Goal: Information Seeking & Learning: Learn about a topic

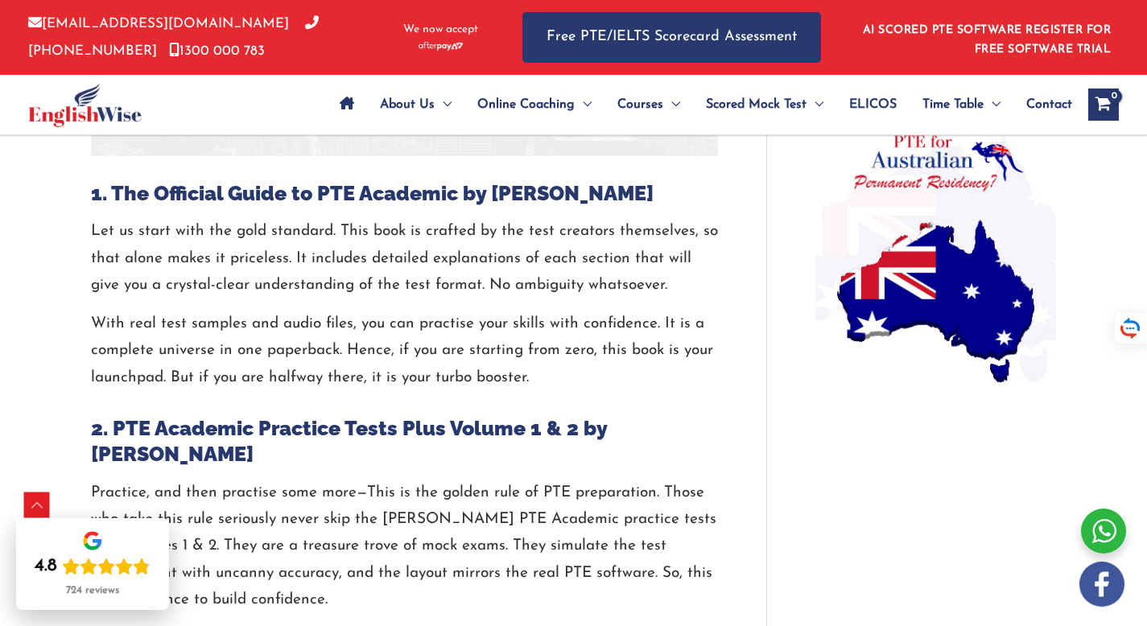
scroll to position [1281, 0]
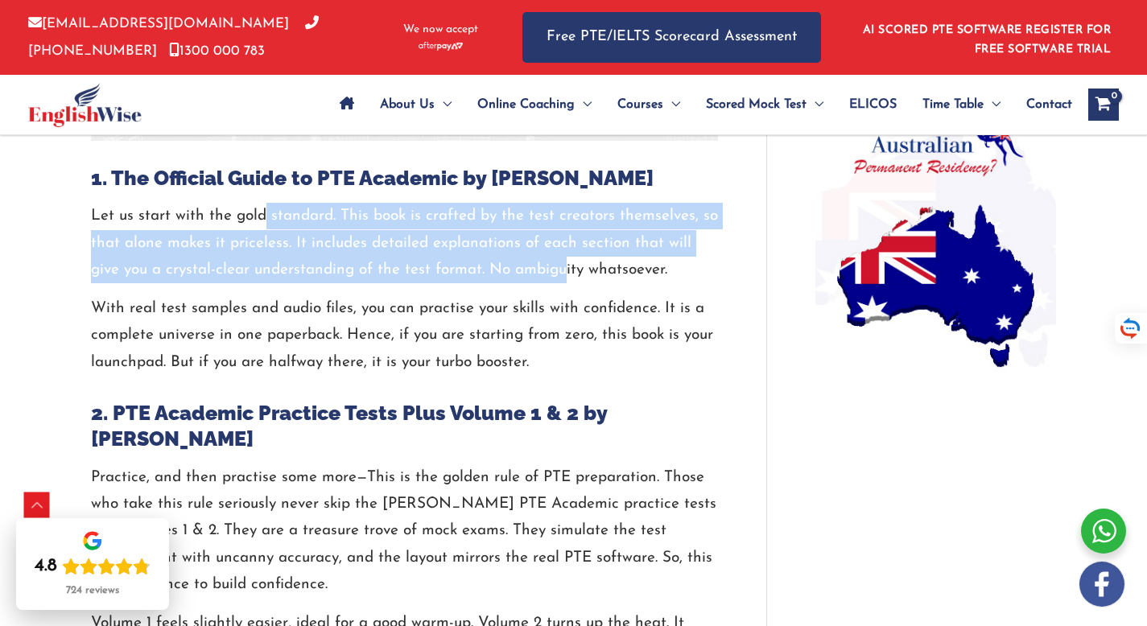
drag, startPoint x: 327, startPoint y: 219, endPoint x: 529, endPoint y: 262, distance: 207.2
click at [529, 262] on p "Let us start with the gold standard. This book is crafted by the test creators …" at bounding box center [404, 243] width 627 height 80
click at [489, 271] on p "Let us start with the gold standard. This book is crafted by the test creators …" at bounding box center [404, 243] width 627 height 80
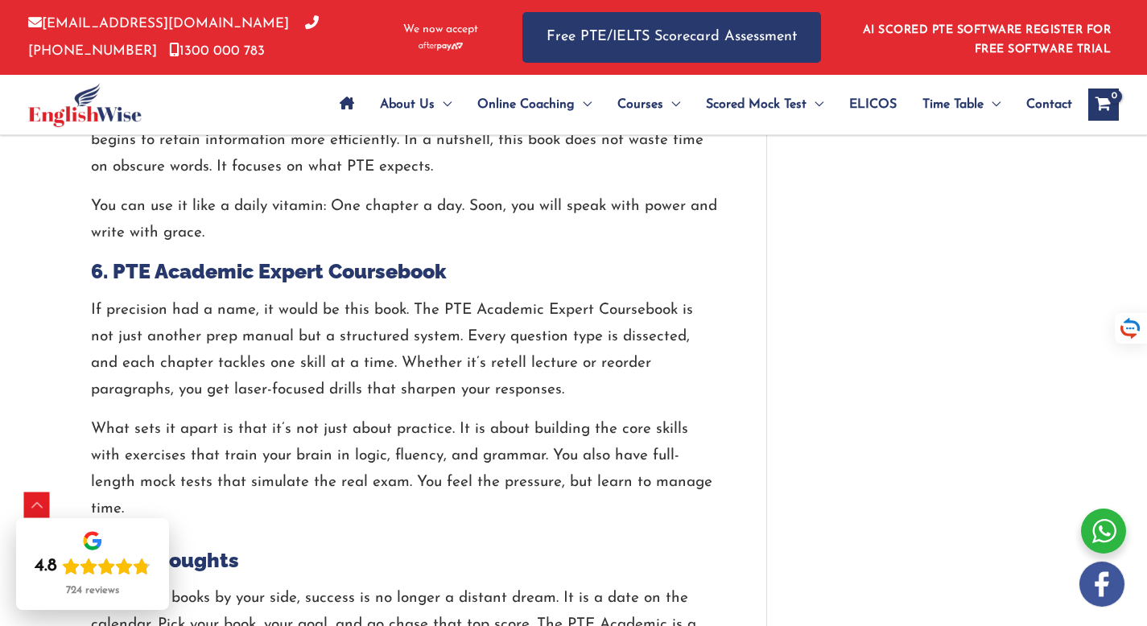
scroll to position [2897, 0]
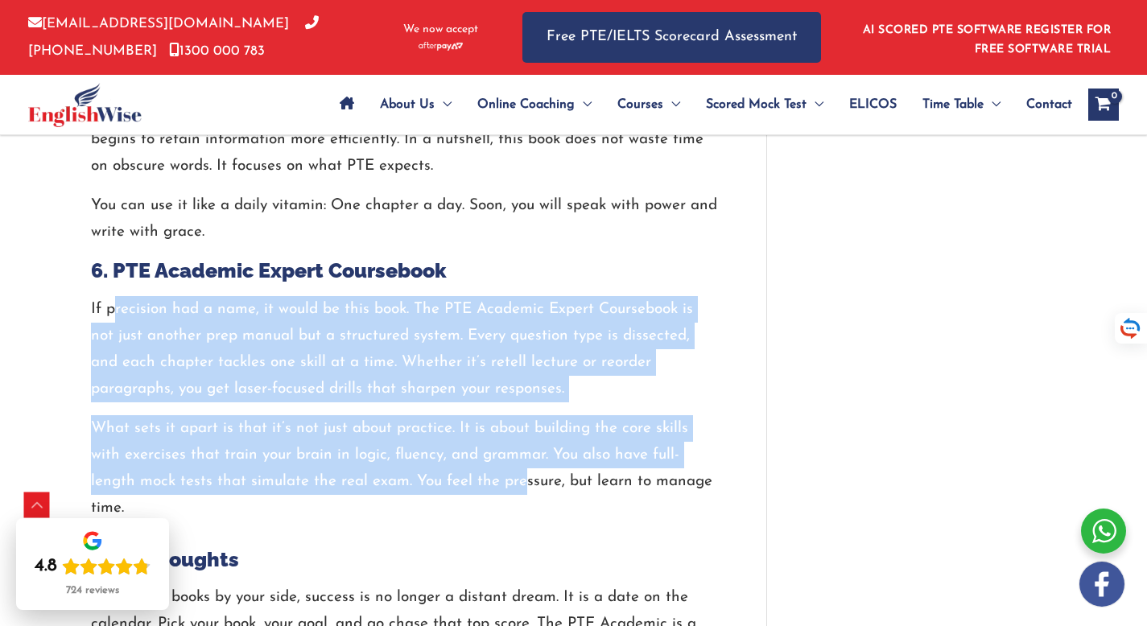
drag, startPoint x: 117, startPoint y: 258, endPoint x: 561, endPoint y: 422, distance: 473.5
click at [502, 426] on div "If precision had a name, it would be this book. The PTE Academic Expert Courseb…" at bounding box center [404, 409] width 627 height 226
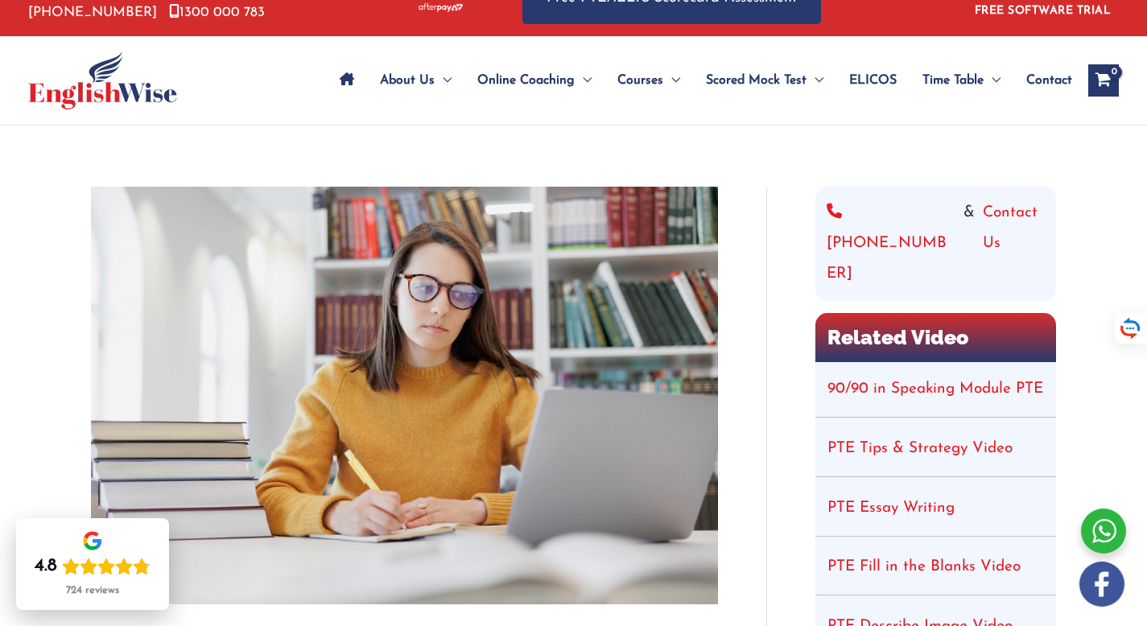
scroll to position [0, 0]
